Goal: Task Accomplishment & Management: Use online tool/utility

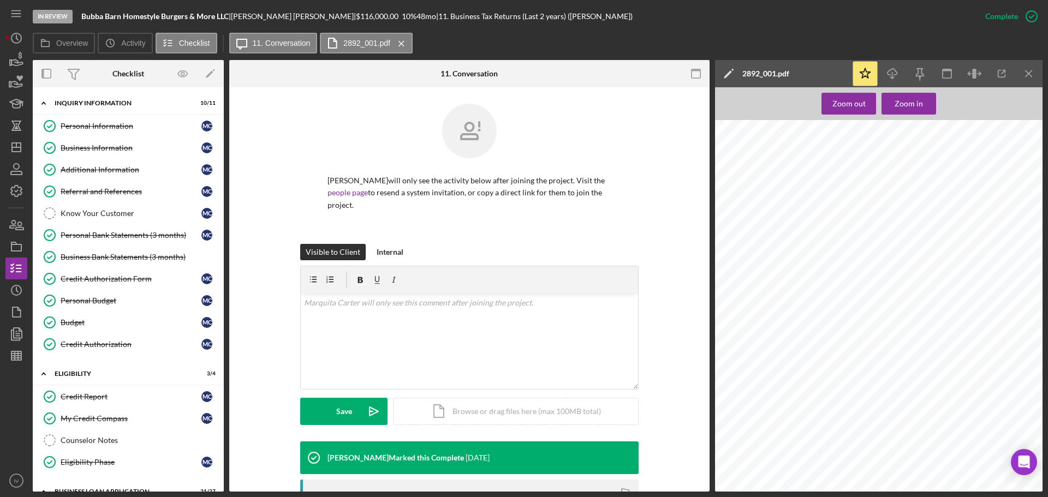
scroll to position [176, 0]
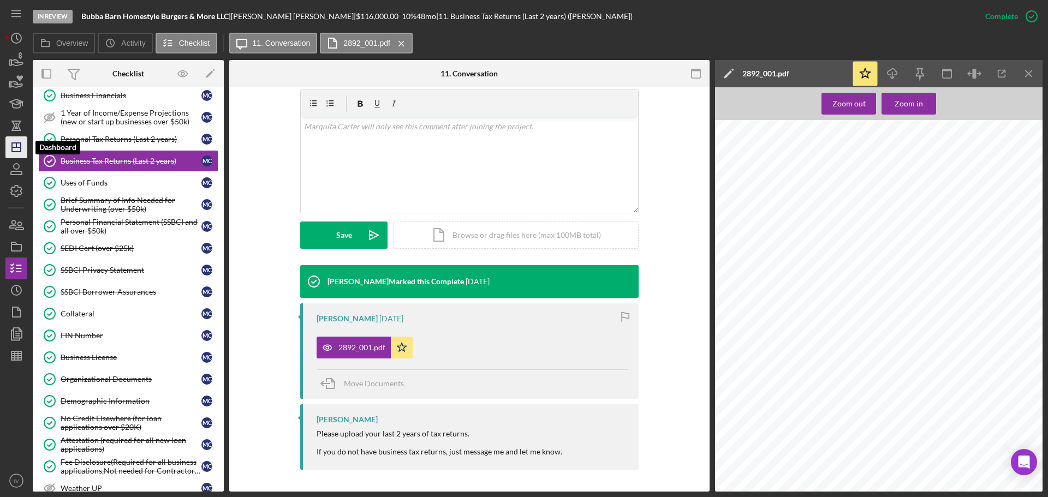
click at [15, 148] on icon "Icon/Dashboard" at bounding box center [16, 147] width 27 height 27
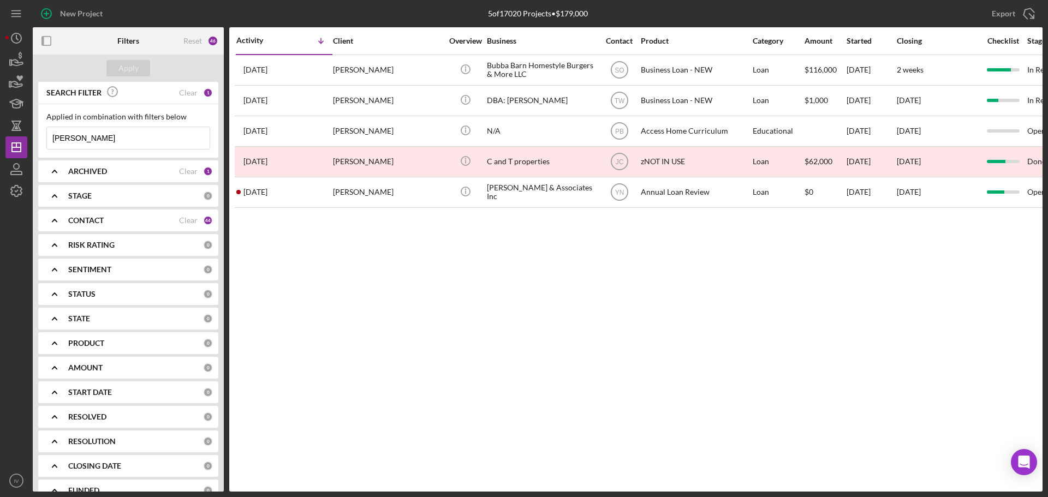
click at [97, 140] on input "[PERSON_NAME]" at bounding box center [128, 138] width 163 height 22
drag, startPoint x: 59, startPoint y: 142, endPoint x: 37, endPoint y: 140, distance: 22.5
click at [37, 140] on div "SEARCH FILTER Clear 1 Applied in combination with filters below [PERSON_NAME] I…" at bounding box center [128, 287] width 191 height 410
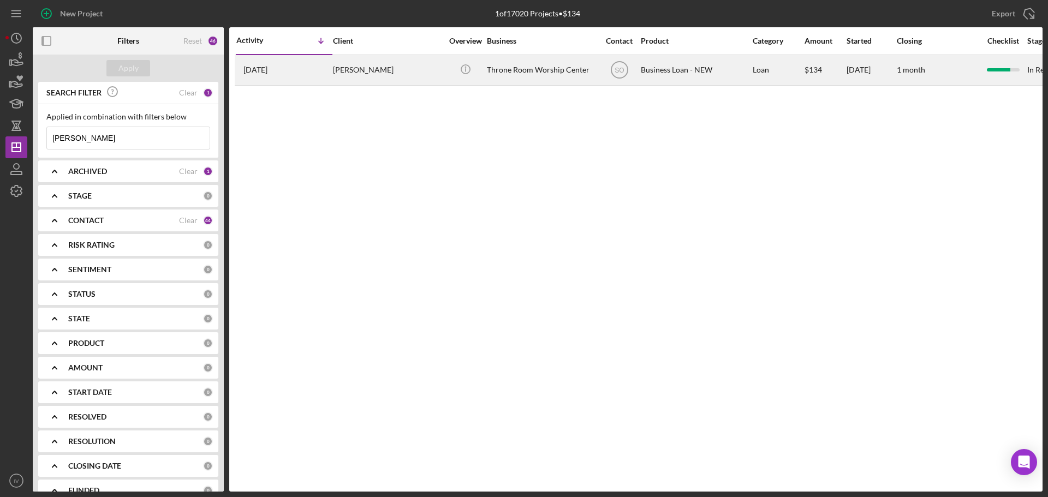
type input "[PERSON_NAME]"
click at [376, 70] on div "[PERSON_NAME]" at bounding box center [387, 70] width 109 height 29
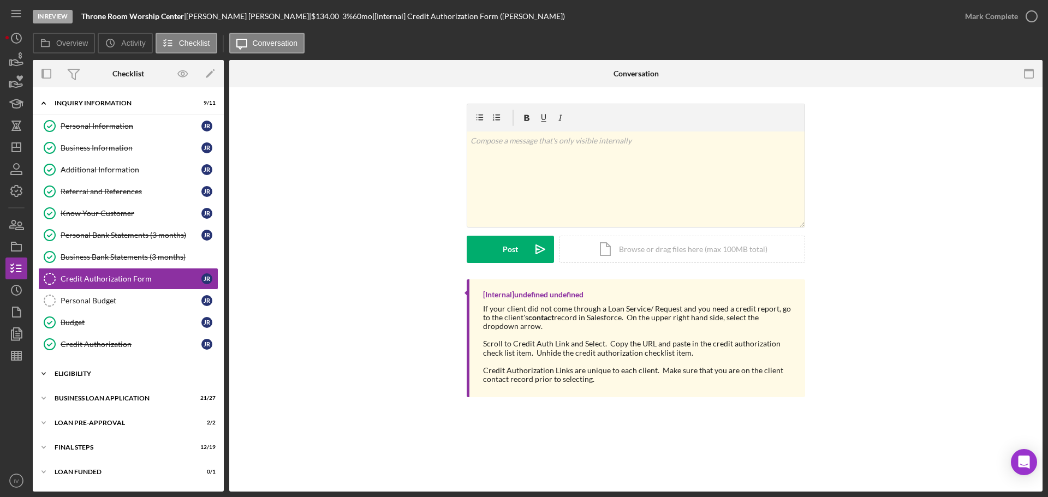
click at [68, 374] on div "ELIGIBILITY" at bounding box center [133, 374] width 156 height 7
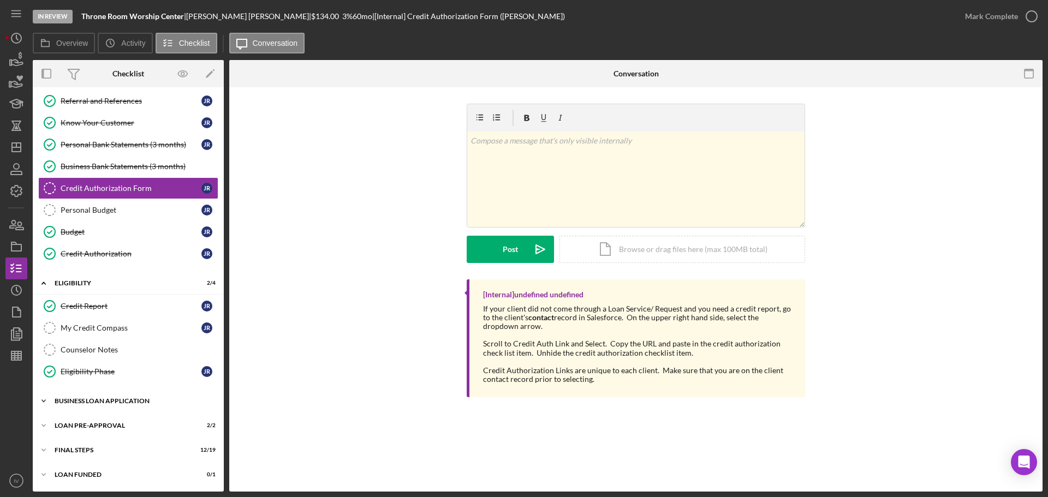
click at [81, 400] on div "BUSINESS LOAN APPLICATION" at bounding box center [133, 401] width 156 height 7
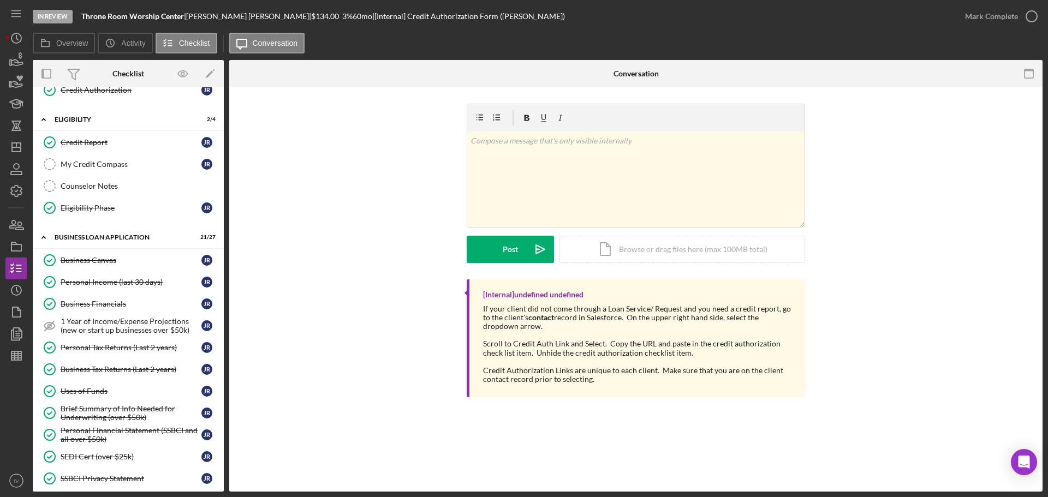
scroll to position [418, 0]
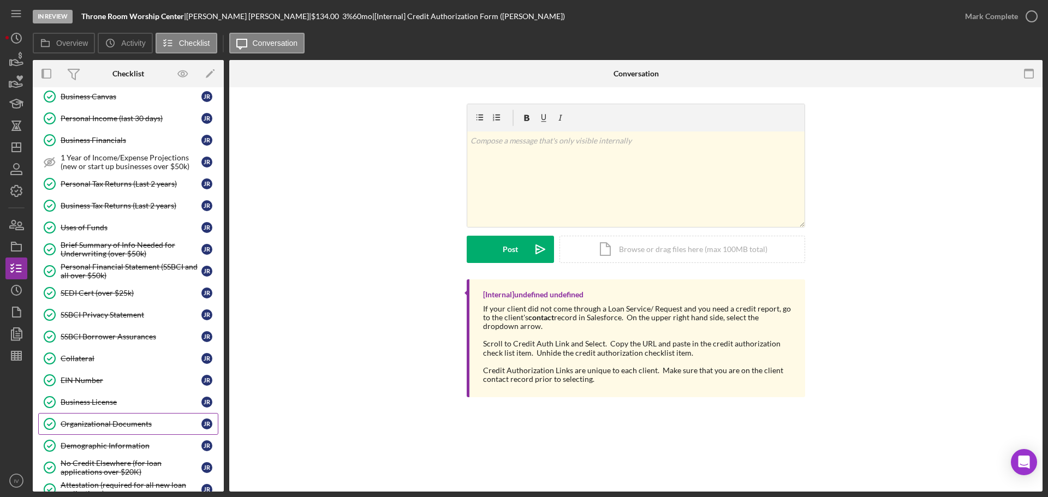
click at [105, 421] on div "Organizational Documents" at bounding box center [131, 424] width 141 height 9
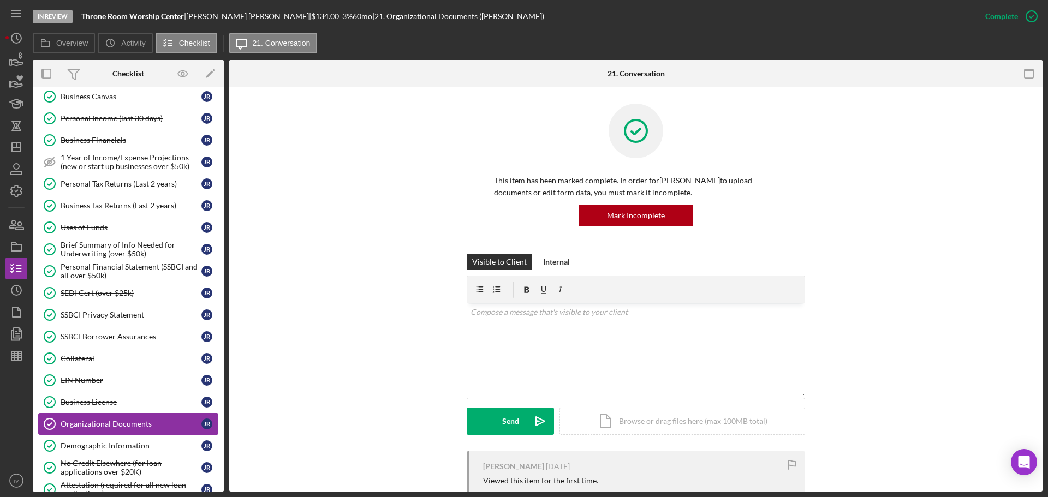
drag, startPoint x: 34, startPoint y: 347, endPoint x: 118, endPoint y: 425, distance: 114.7
click at [118, 427] on div "Organizational Documents" at bounding box center [131, 424] width 141 height 9
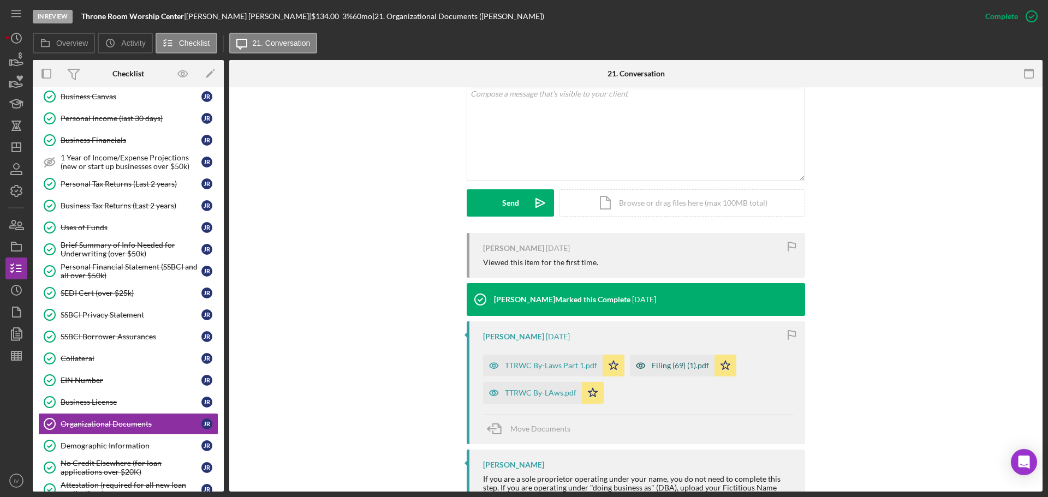
click at [671, 367] on div "Filing (69) (1).pdf" at bounding box center [680, 365] width 57 height 9
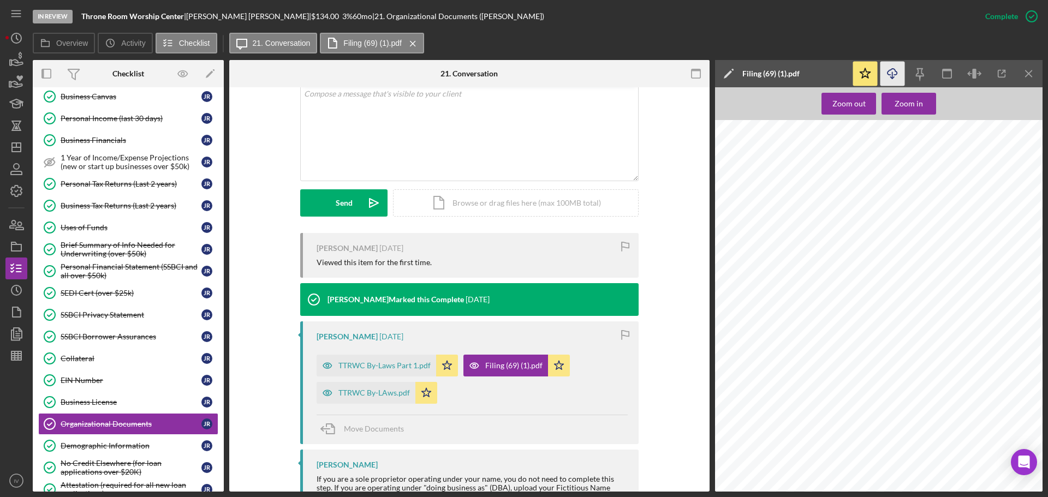
click at [897, 74] on icon "button" at bounding box center [892, 72] width 9 height 6
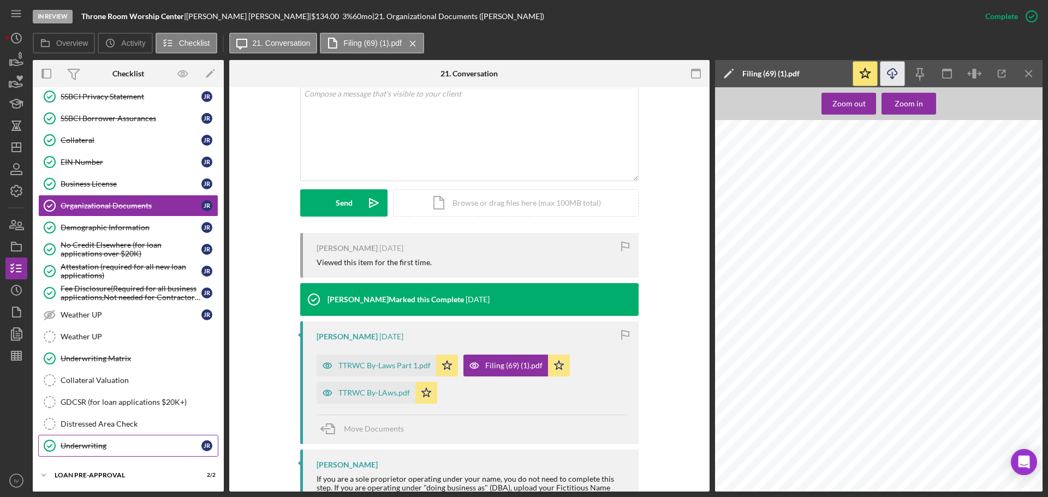
scroll to position [686, 0]
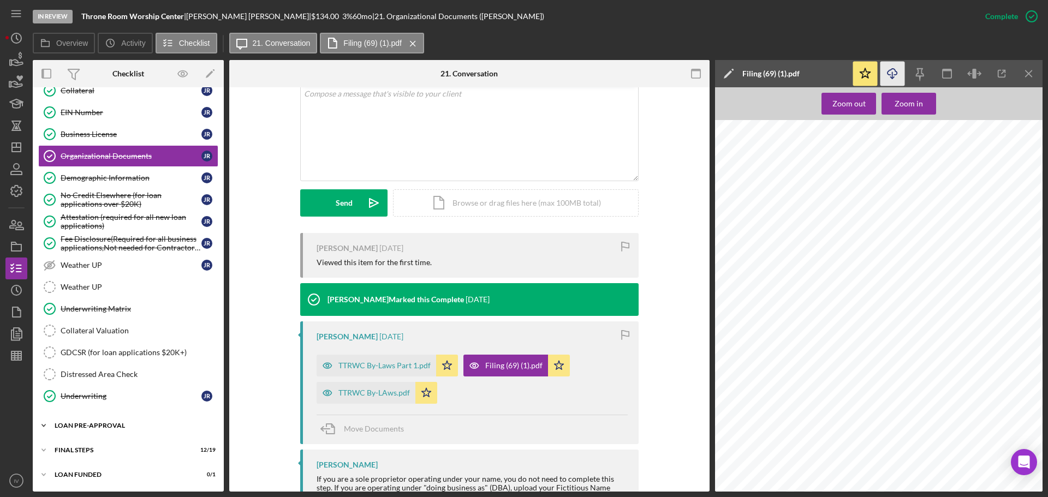
click at [94, 420] on div "Icon/Expander LOAN PRE-APPROVAL 2 / 2" at bounding box center [128, 426] width 191 height 22
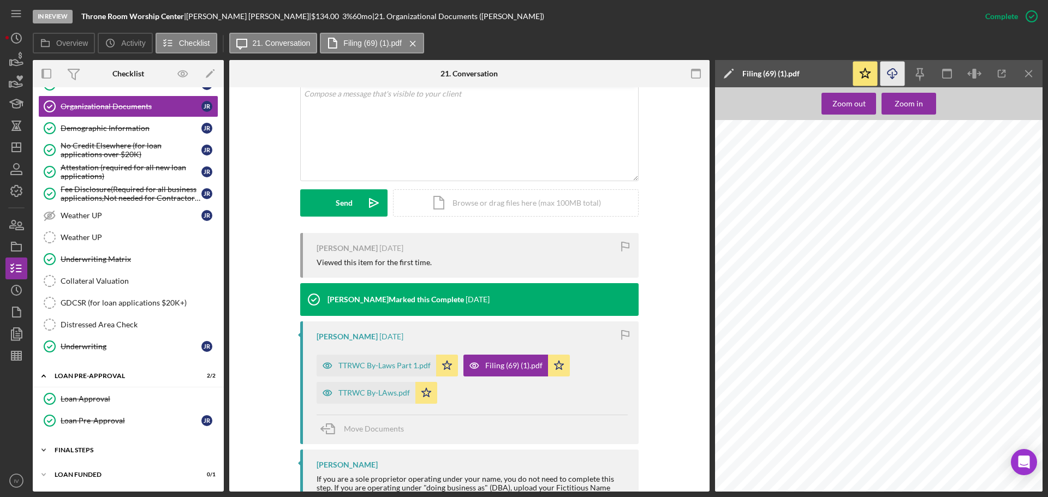
click at [84, 449] on div "FINAL STEPS" at bounding box center [133, 450] width 156 height 7
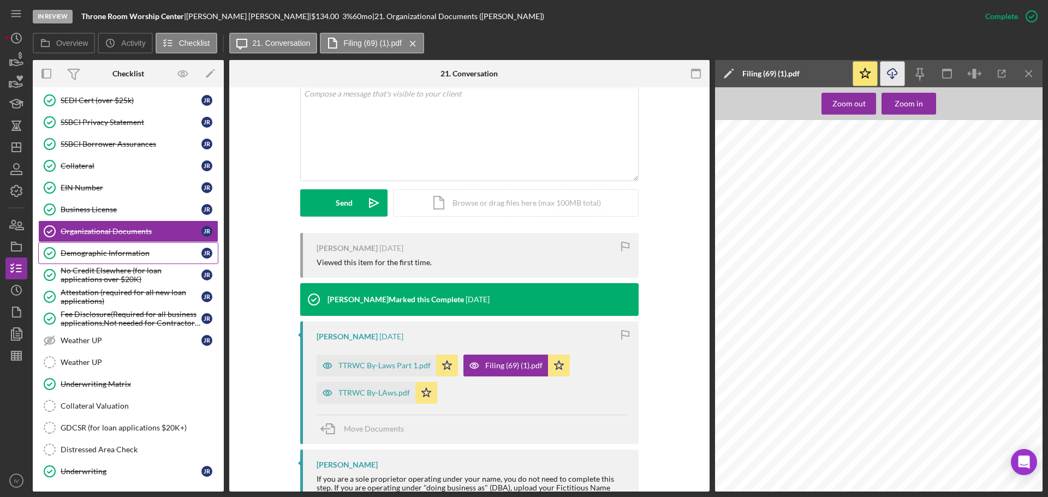
scroll to position [665, 0]
